Goal: Task Accomplishment & Management: Manage account settings

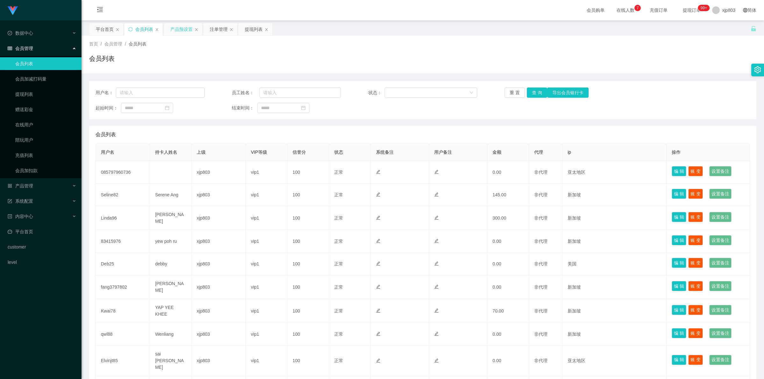
click at [176, 29] on div "产品预设置" at bounding box center [181, 29] width 22 height 12
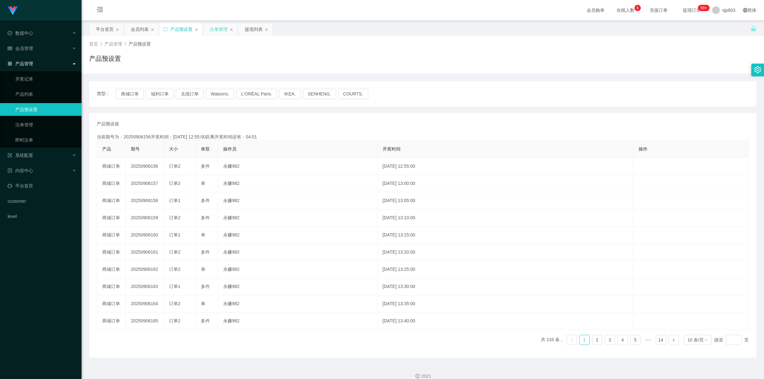
click at [218, 28] on div "注单管理" at bounding box center [219, 29] width 18 height 12
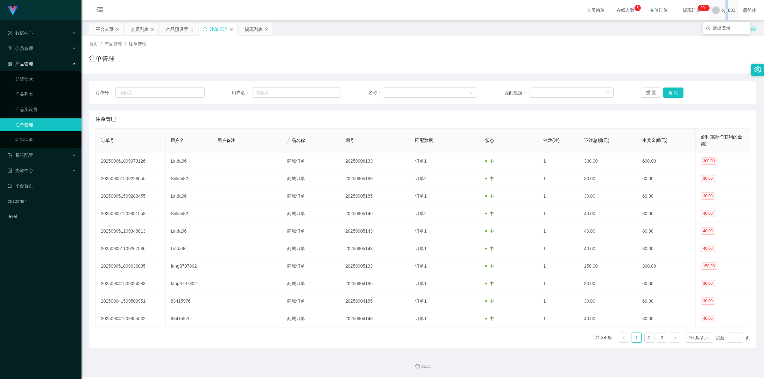
click at [722, 6] on span "xjp803" at bounding box center [728, 10] width 13 height 20
click at [721, 25] on div "平台首页 会员列表 产品预设置 注单管理 提现列表" at bounding box center [419, 34] width 661 height 22
click at [722, 11] on span "xjp803" at bounding box center [728, 10] width 13 height 20
click at [725, 26] on span "退出登录" at bounding box center [722, 27] width 18 height 5
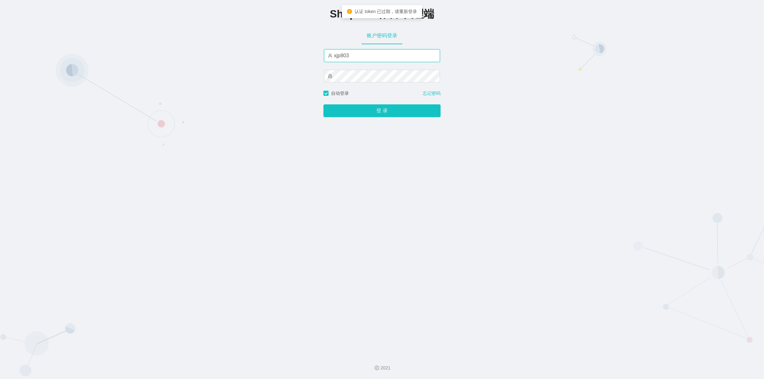
drag, startPoint x: 364, startPoint y: 58, endPoint x: 212, endPoint y: 53, distance: 152.9
click at [212, 53] on div "Shopee工作台-代理端 账户密码登录 xjp803 自动登录 忘记密码 登 录" at bounding box center [382, 175] width 764 height 350
paste input "yn"
type input "yn03"
click at [349, 109] on button "登 录" at bounding box center [381, 110] width 117 height 13
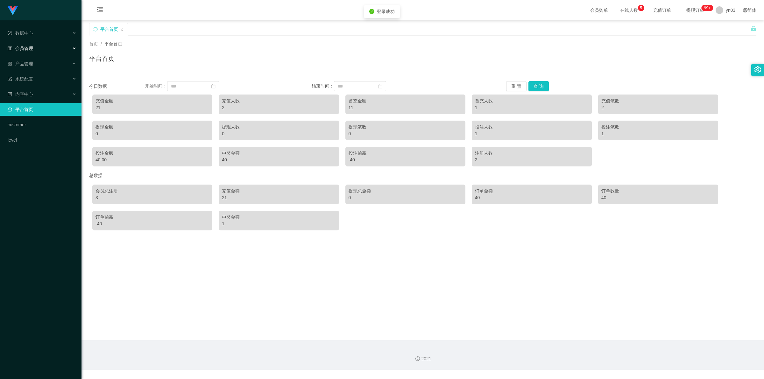
click at [34, 48] on div "会员管理" at bounding box center [40, 48] width 81 height 13
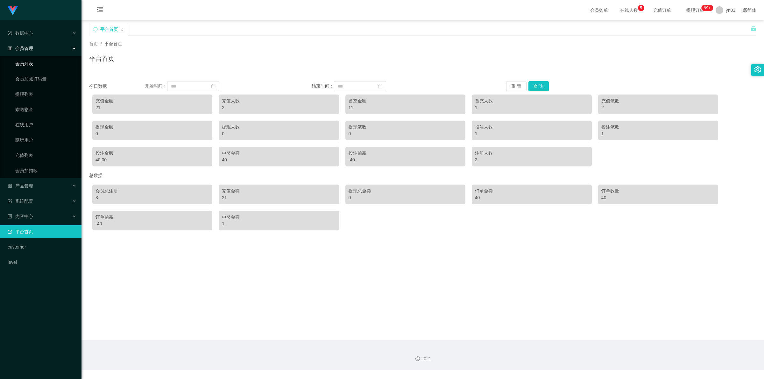
click at [29, 62] on link "会员列表" at bounding box center [45, 63] width 61 height 13
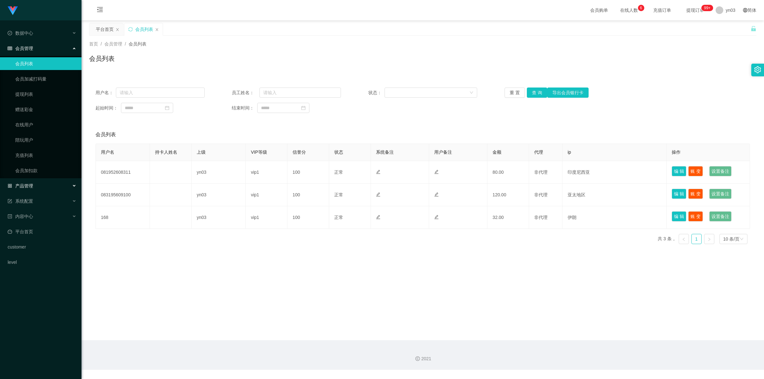
click at [36, 183] on div "产品管理" at bounding box center [40, 186] width 81 height 13
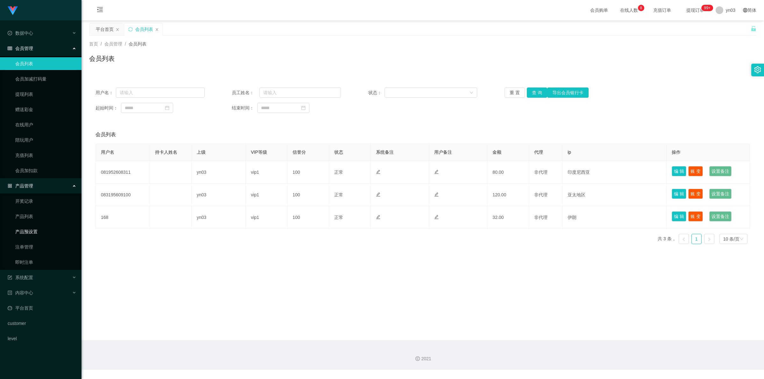
click at [32, 230] on link "产品预设置" at bounding box center [45, 231] width 61 height 13
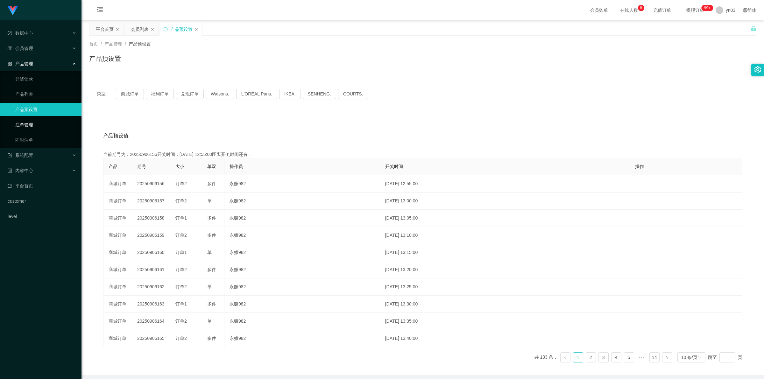
click at [28, 127] on link "注单管理" at bounding box center [45, 124] width 61 height 13
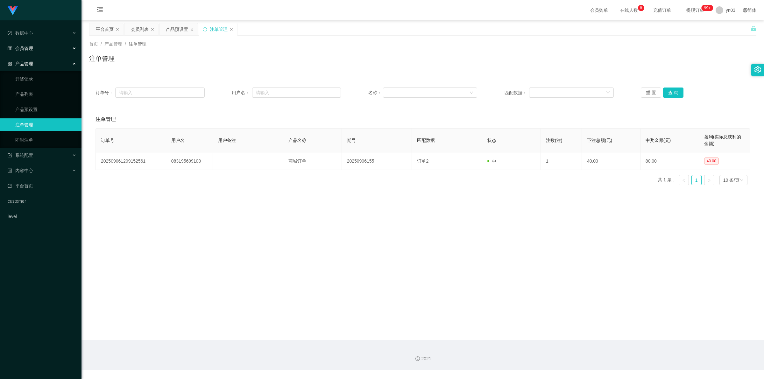
click at [44, 47] on div "会员管理" at bounding box center [40, 48] width 81 height 13
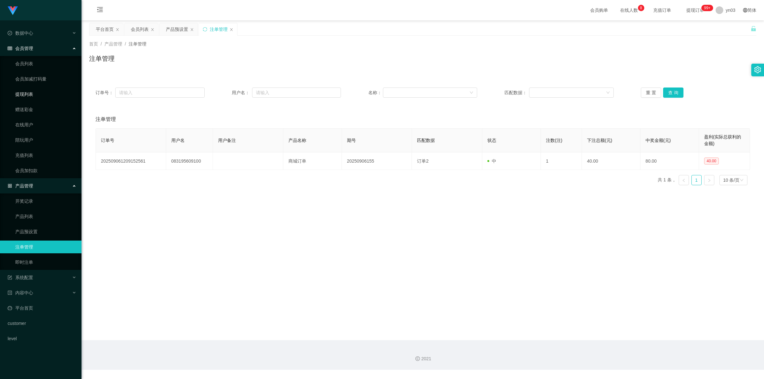
click at [31, 95] on link "提现列表" at bounding box center [45, 94] width 61 height 13
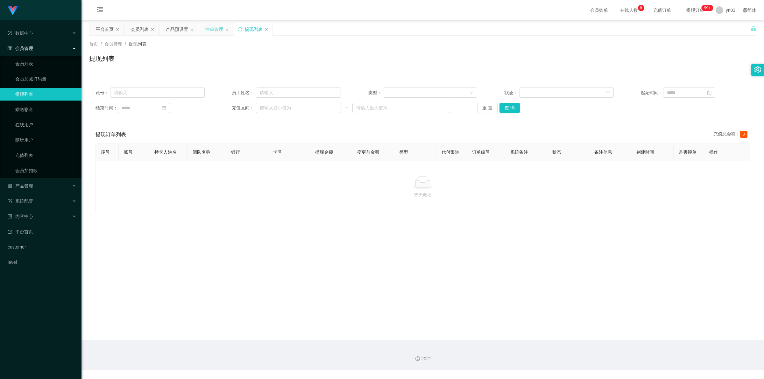
click at [213, 31] on div "注单管理" at bounding box center [214, 29] width 18 height 12
